Goal: Information Seeking & Learning: Check status

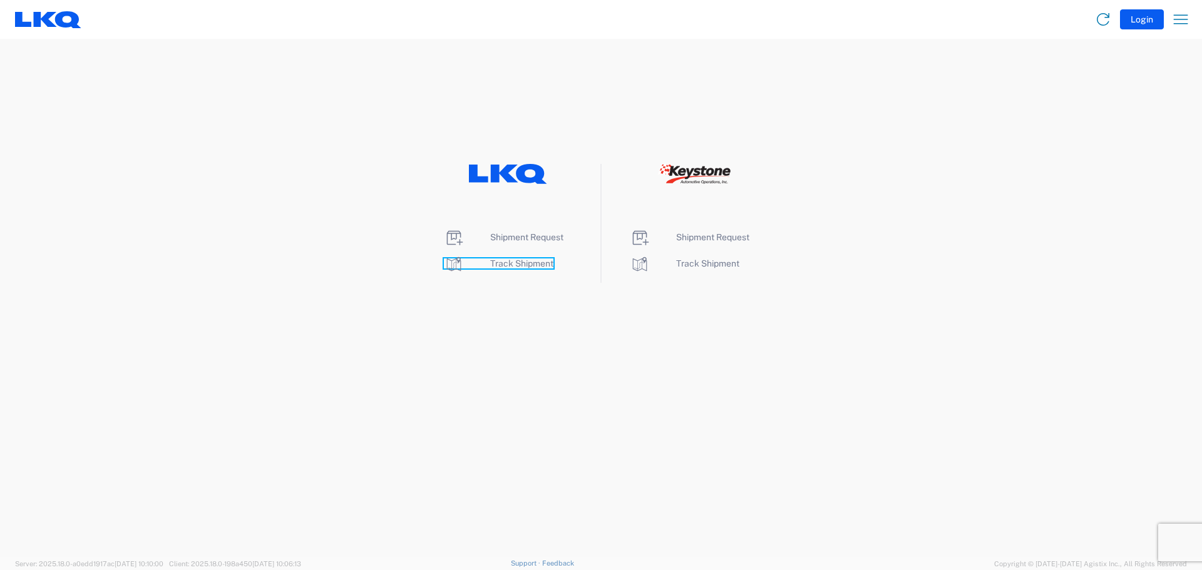
click at [540, 264] on span "Track Shipment" at bounding box center [521, 264] width 63 height 10
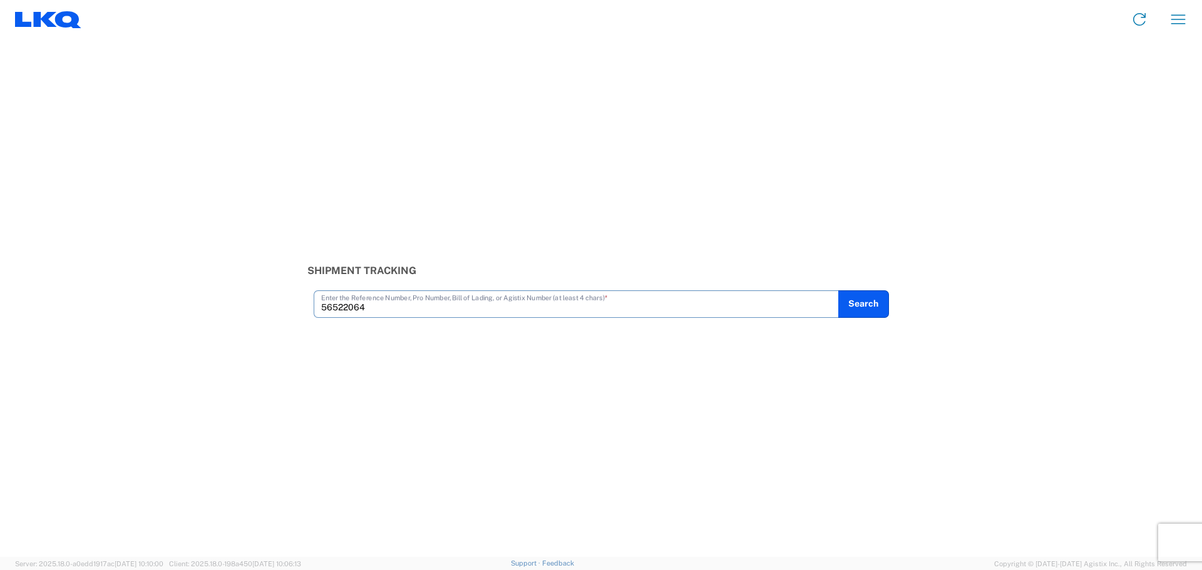
type input "56522064"
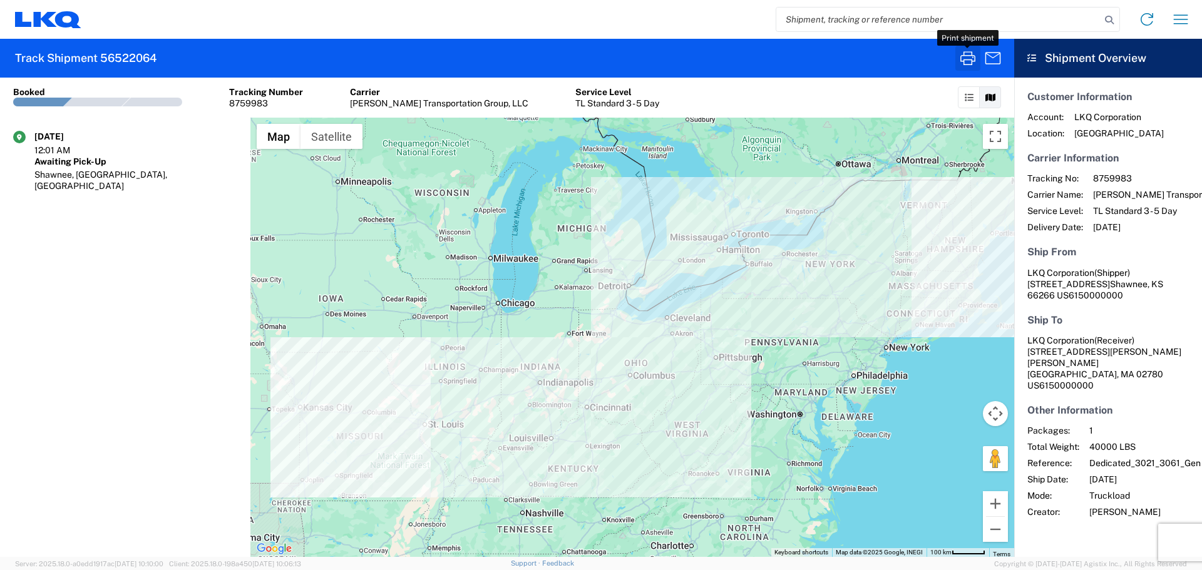
click at [964, 61] on icon "button" at bounding box center [968, 58] width 15 height 14
click at [902, 21] on input "search" at bounding box center [938, 20] width 324 height 24
type input "56383324"
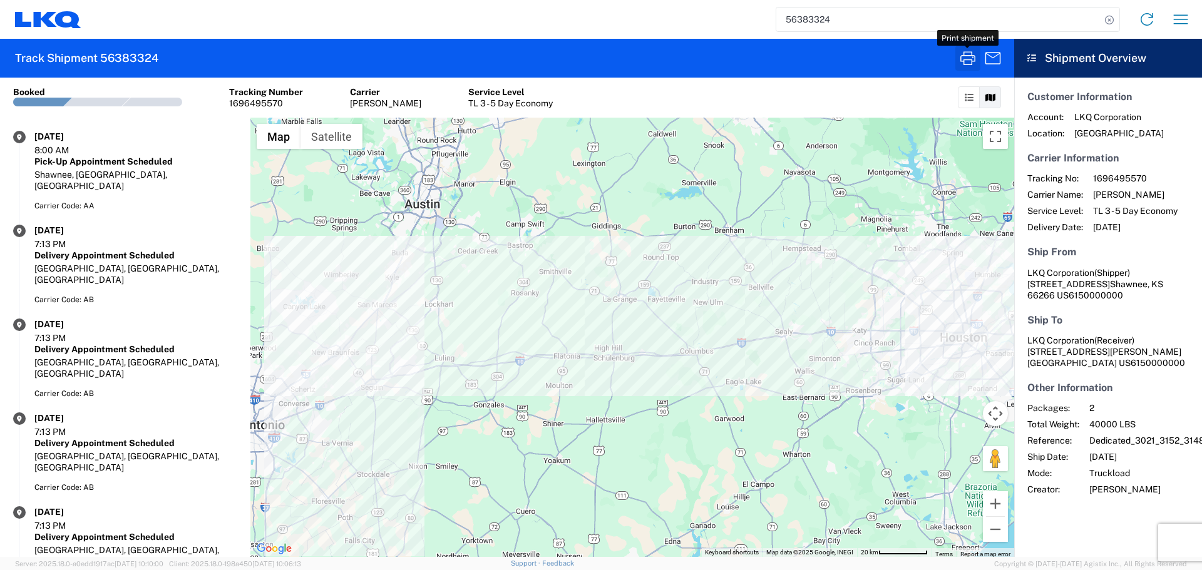
click at [972, 58] on icon "button" at bounding box center [968, 58] width 20 height 20
